Goal: Transaction & Acquisition: Purchase product/service

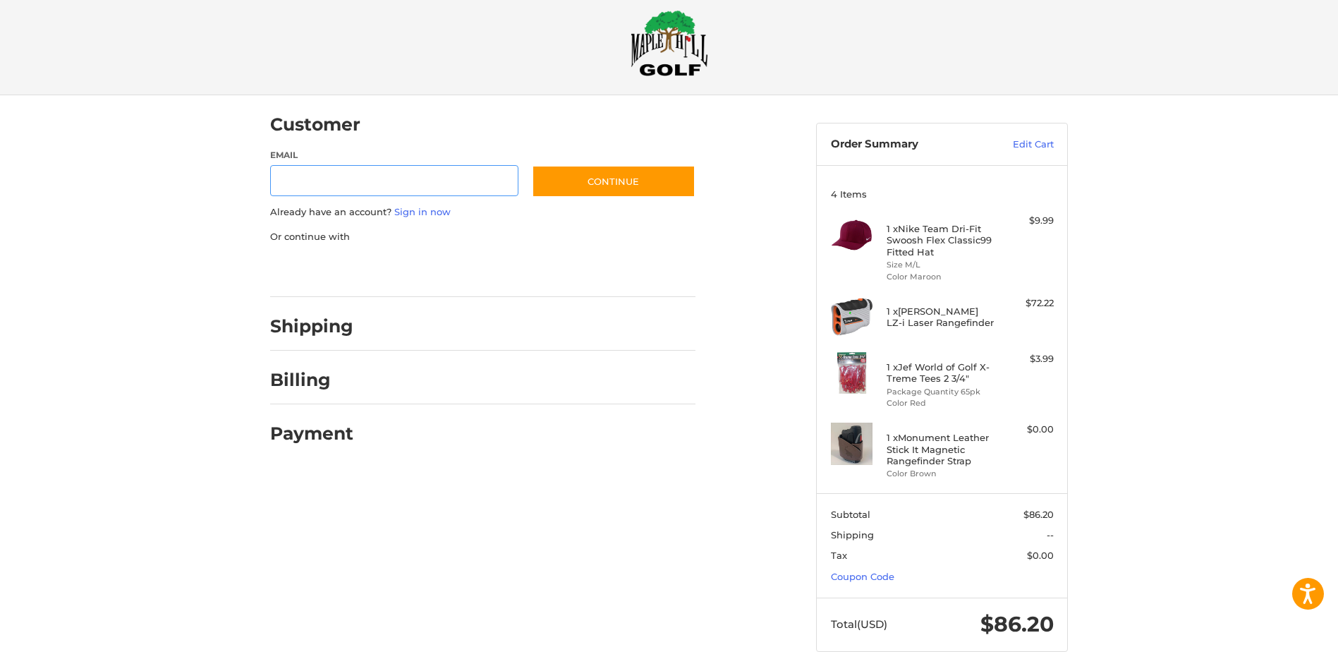
scroll to position [45, 0]
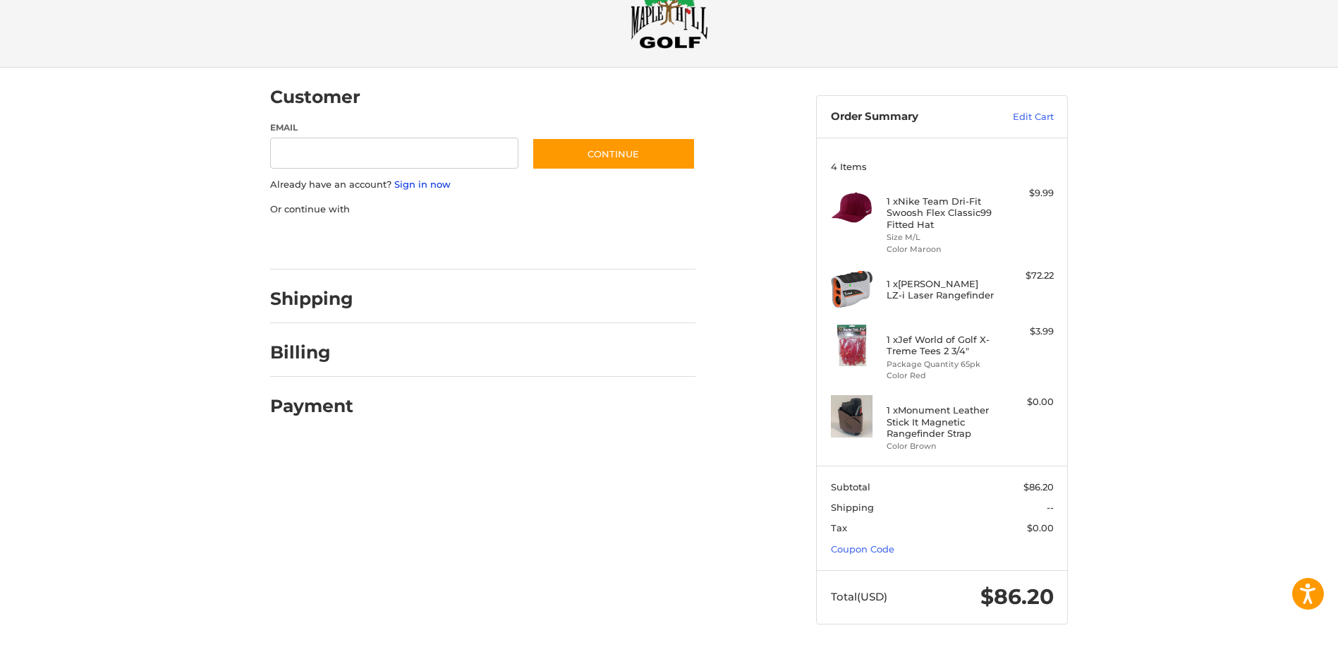
click at [427, 186] on link "Sign in now" at bounding box center [422, 183] width 56 height 11
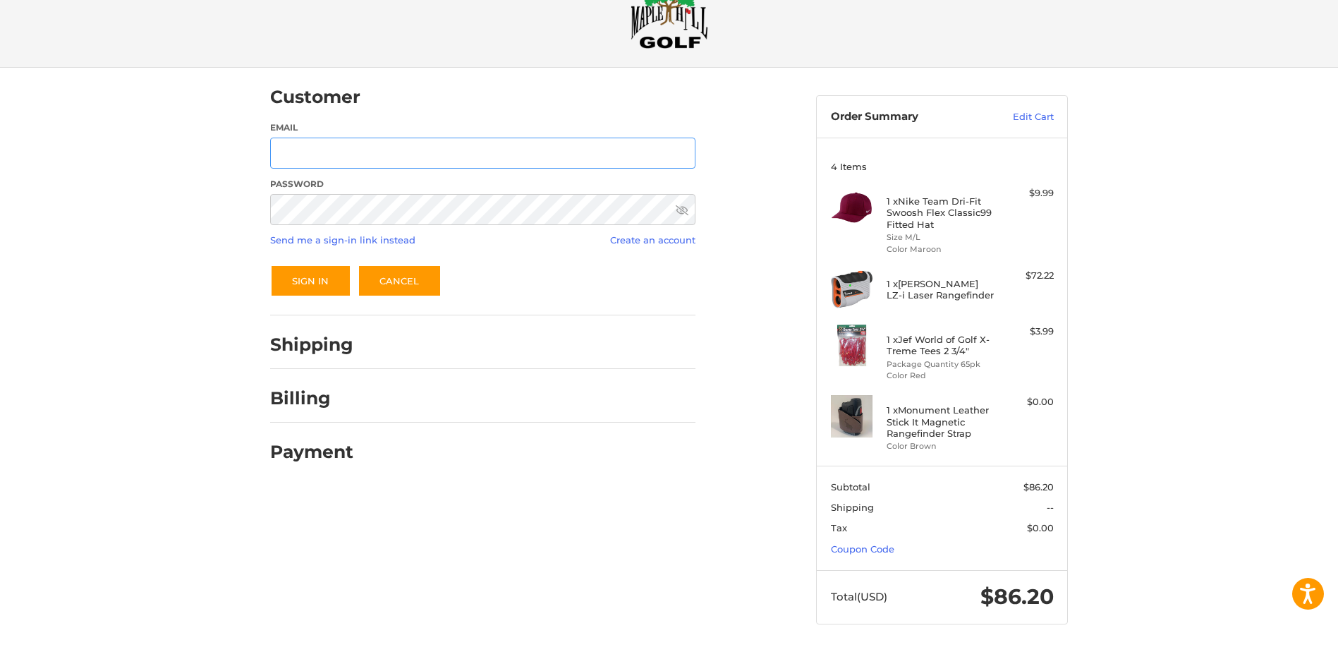
click at [369, 153] on input "Email" at bounding box center [482, 154] width 425 height 32
type input "**********"
click at [270, 265] on button "Sign In" at bounding box center [310, 281] width 81 height 32
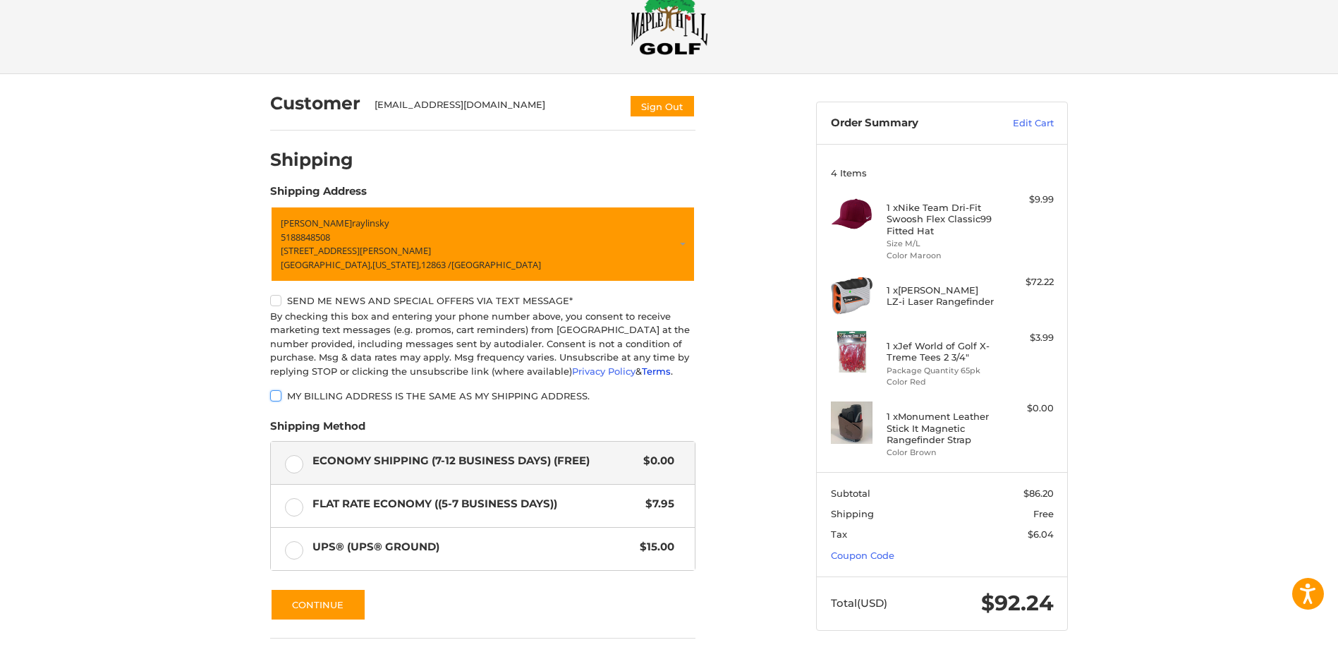
scroll to position [146, 0]
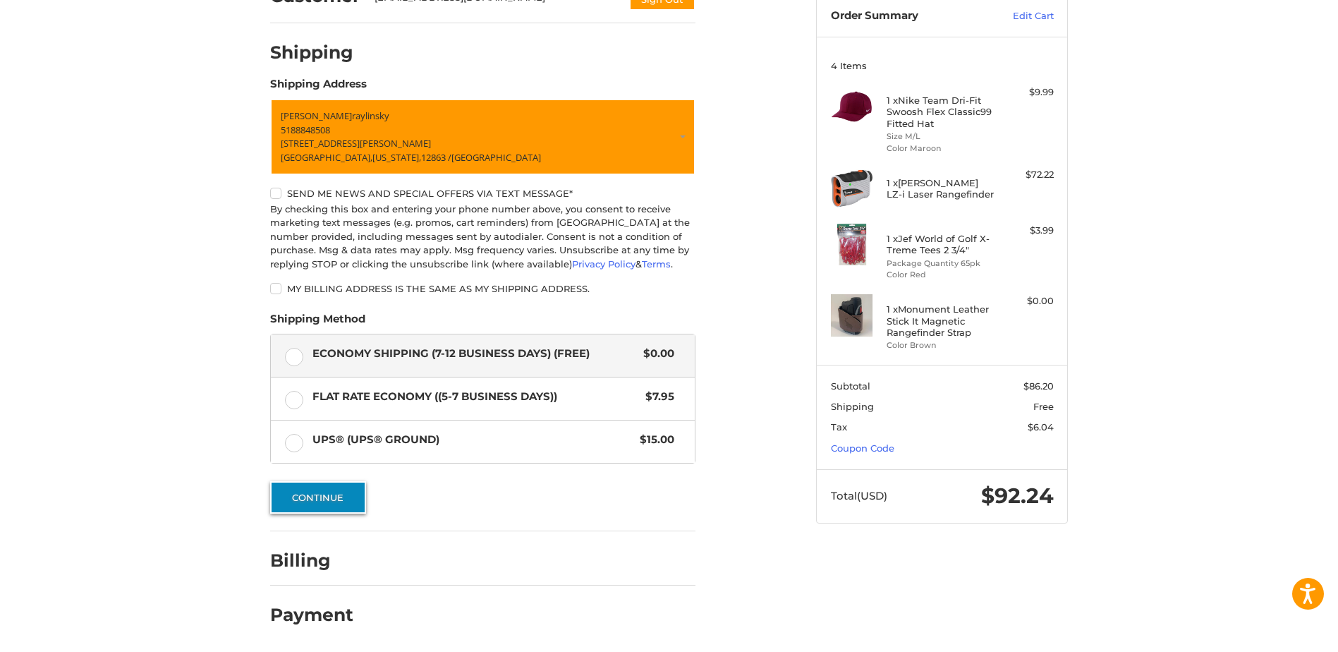
click at [310, 502] on button "Continue" at bounding box center [318, 497] width 96 height 32
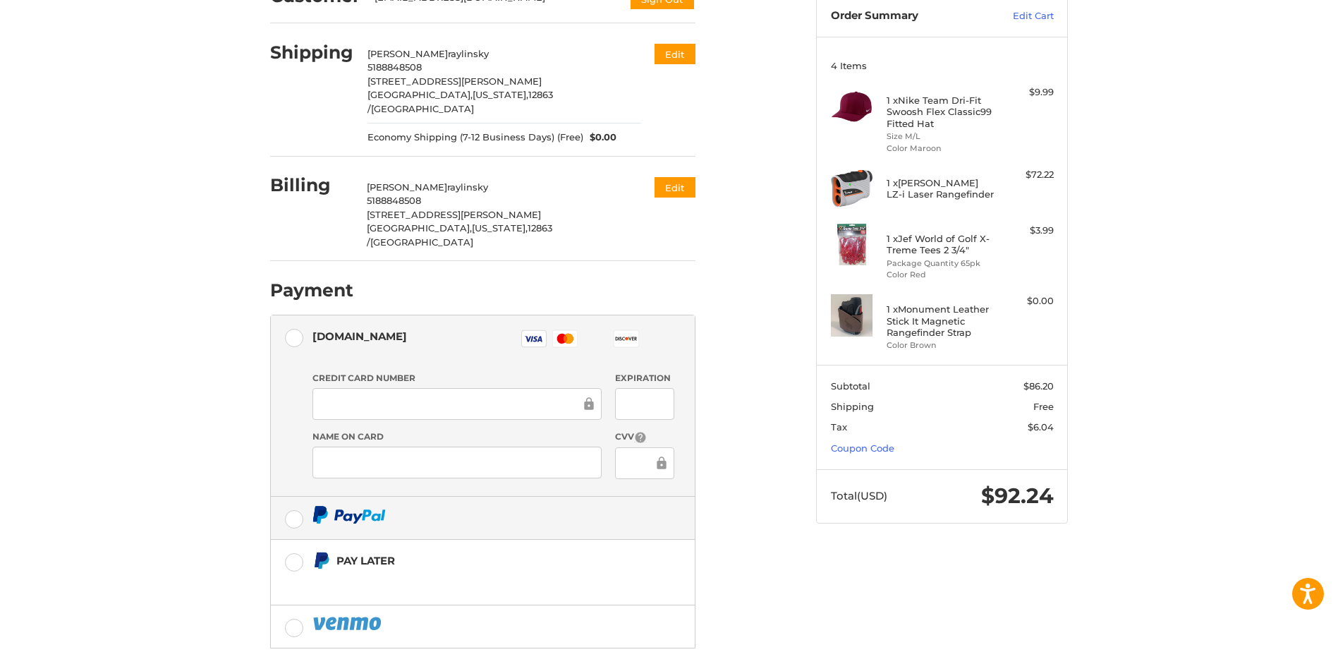
click at [293, 497] on label at bounding box center [483, 518] width 424 height 42
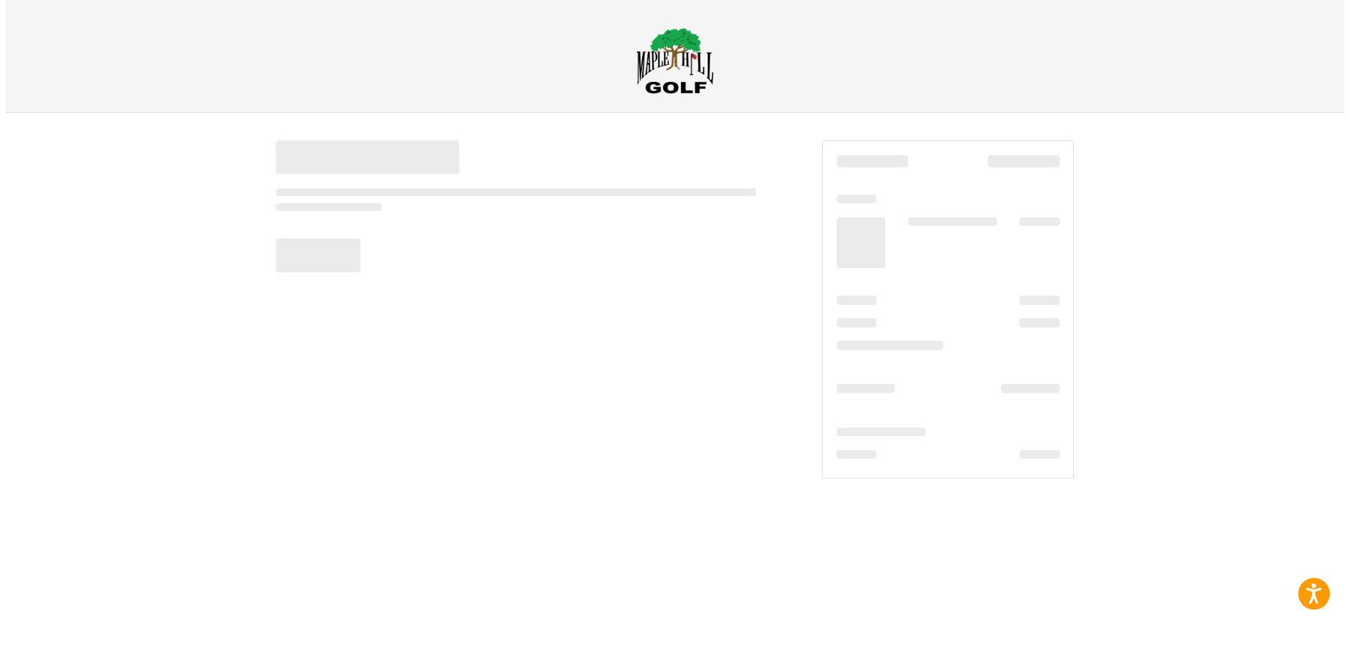
scroll to position [0, 0]
